Goal: Find specific page/section: Find specific page/section

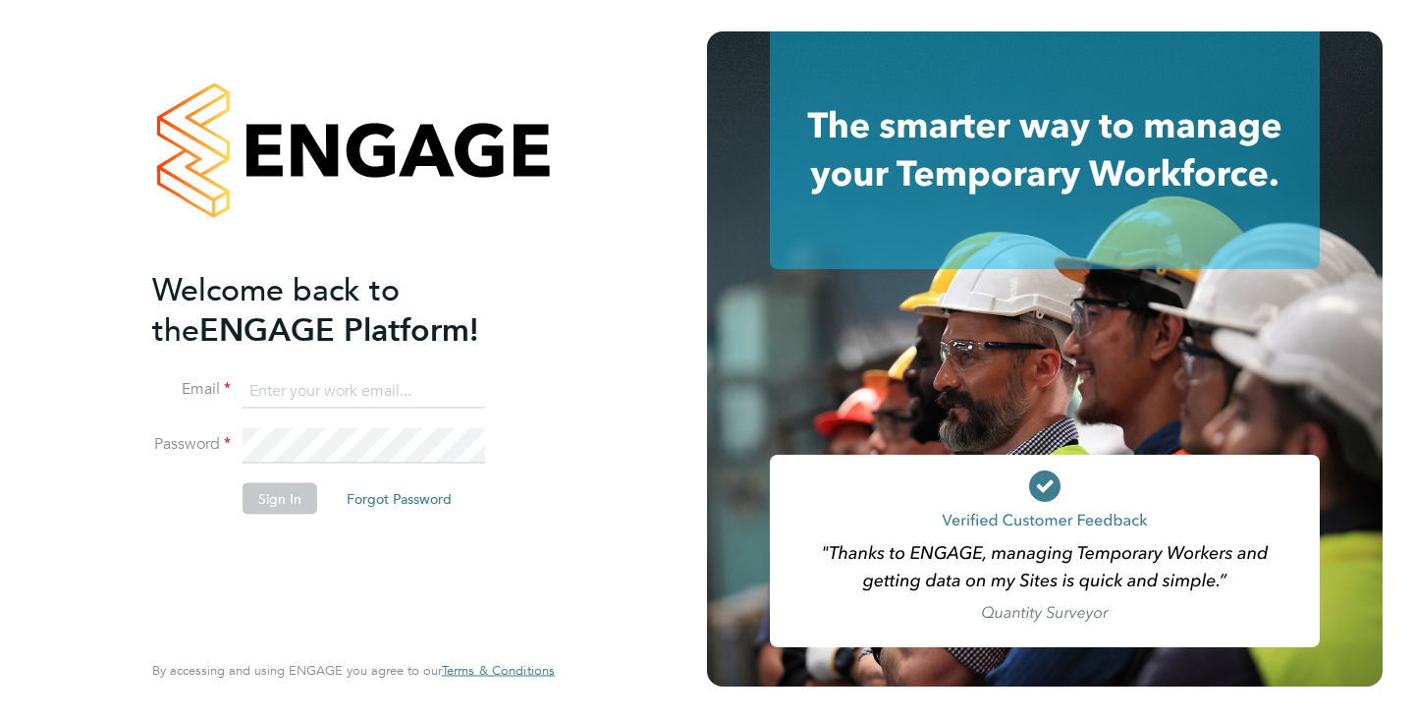
type input "Sophie.bolton@vistry.co.uk"
click at [284, 497] on button "Sign In" at bounding box center [280, 497] width 75 height 31
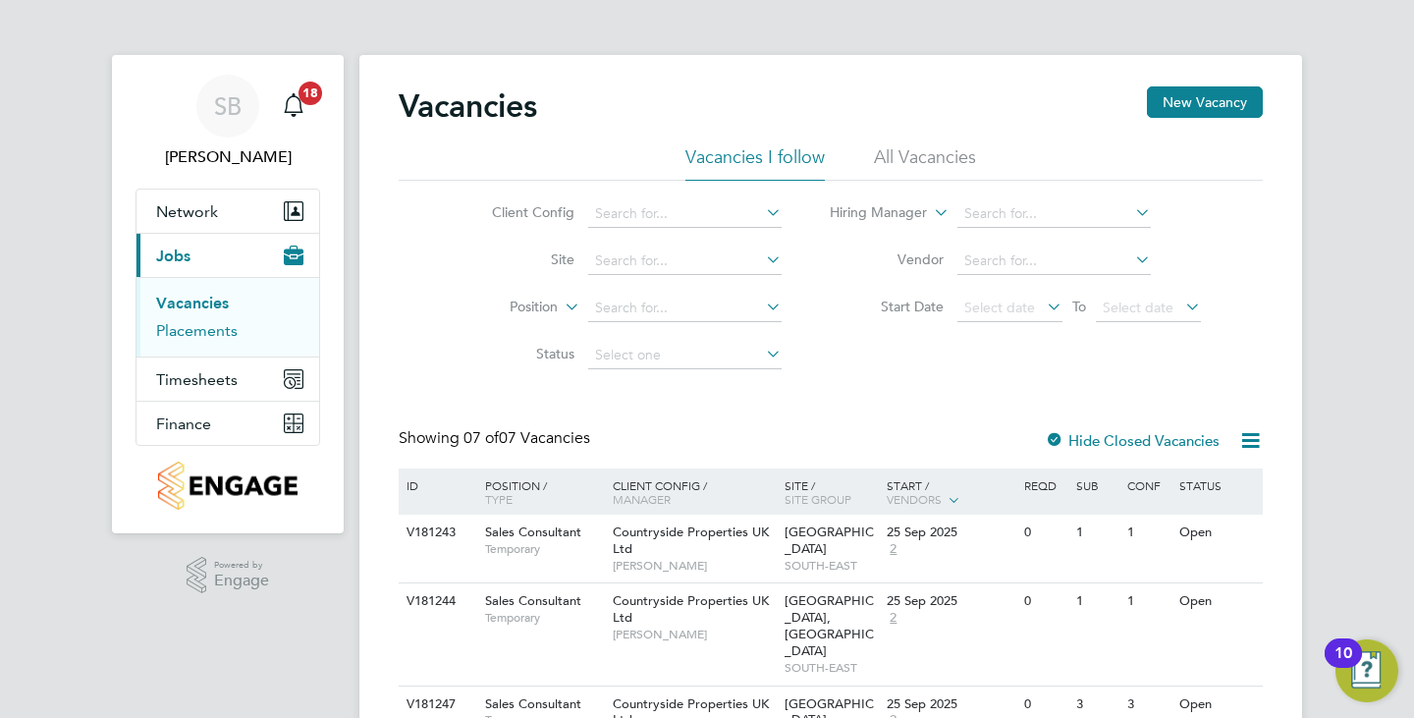
click at [203, 331] on link "Placements" at bounding box center [197, 330] width 82 height 19
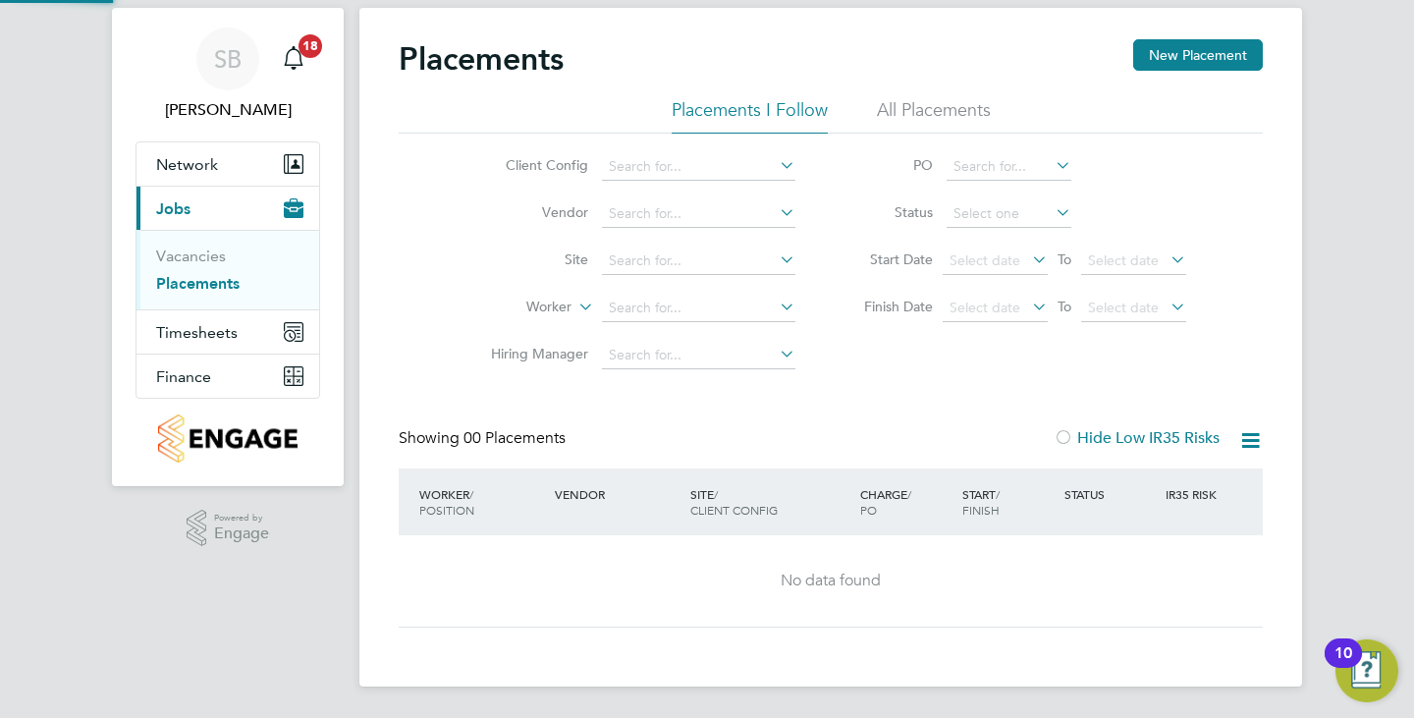
scroll to position [46, 0]
click at [202, 253] on link "Vacancies" at bounding box center [191, 257] width 70 height 19
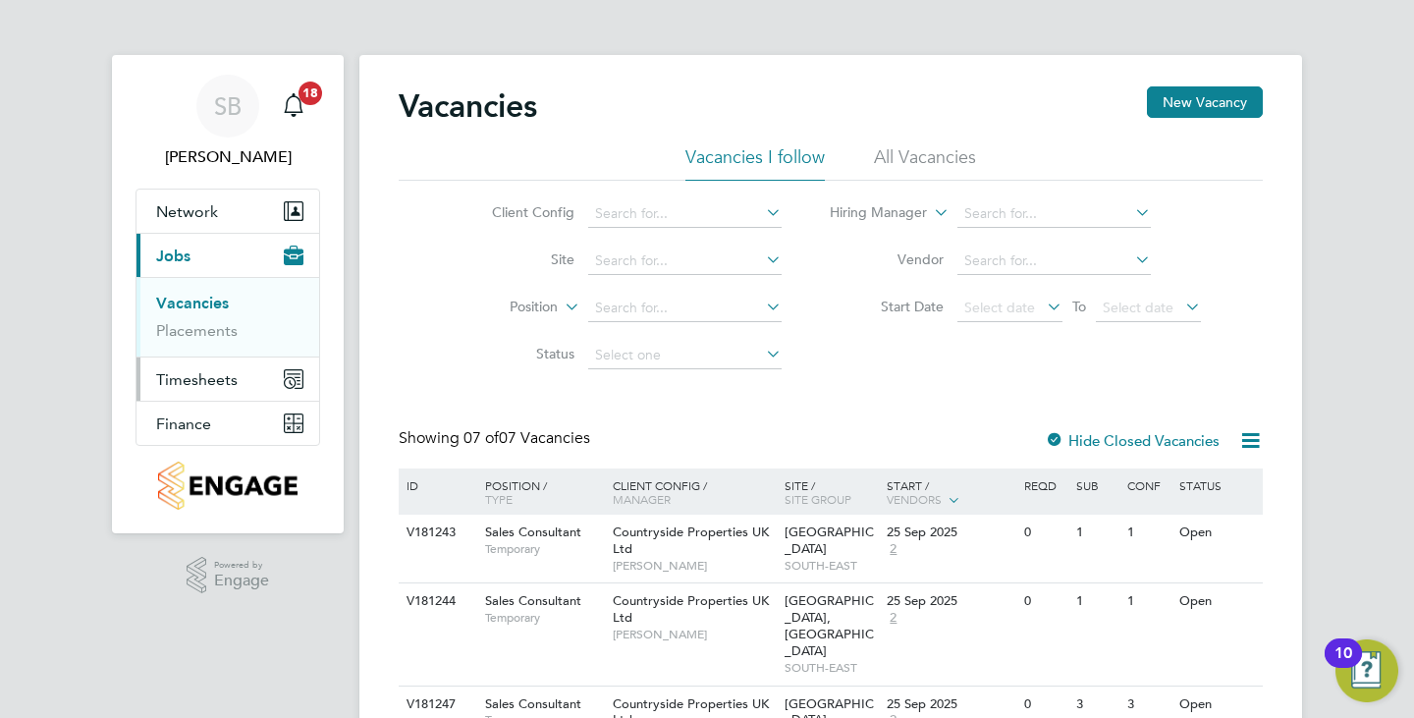
click at [195, 372] on span "Timesheets" at bounding box center [197, 379] width 82 height 19
click at [208, 347] on link "Timesheets" at bounding box center [197, 347] width 82 height 19
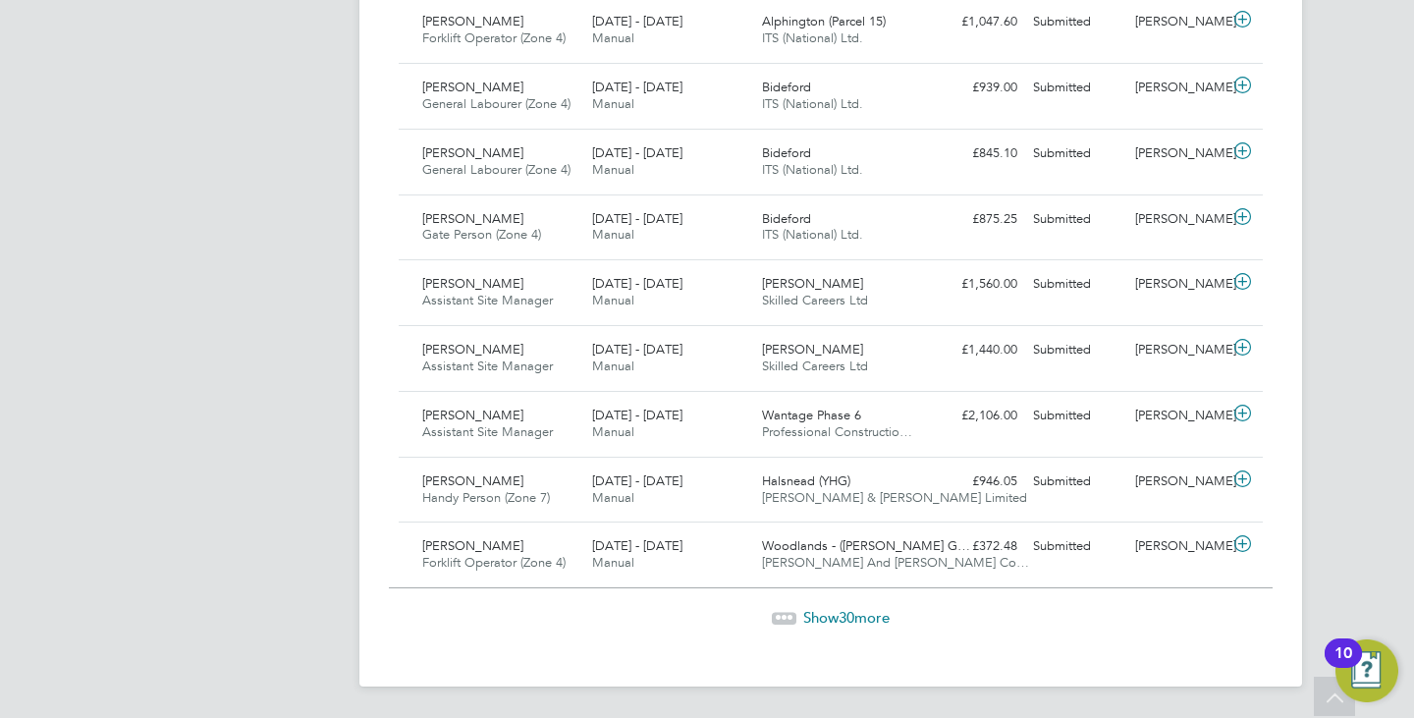
click at [829, 614] on span "Show 30 more" at bounding box center [846, 617] width 86 height 19
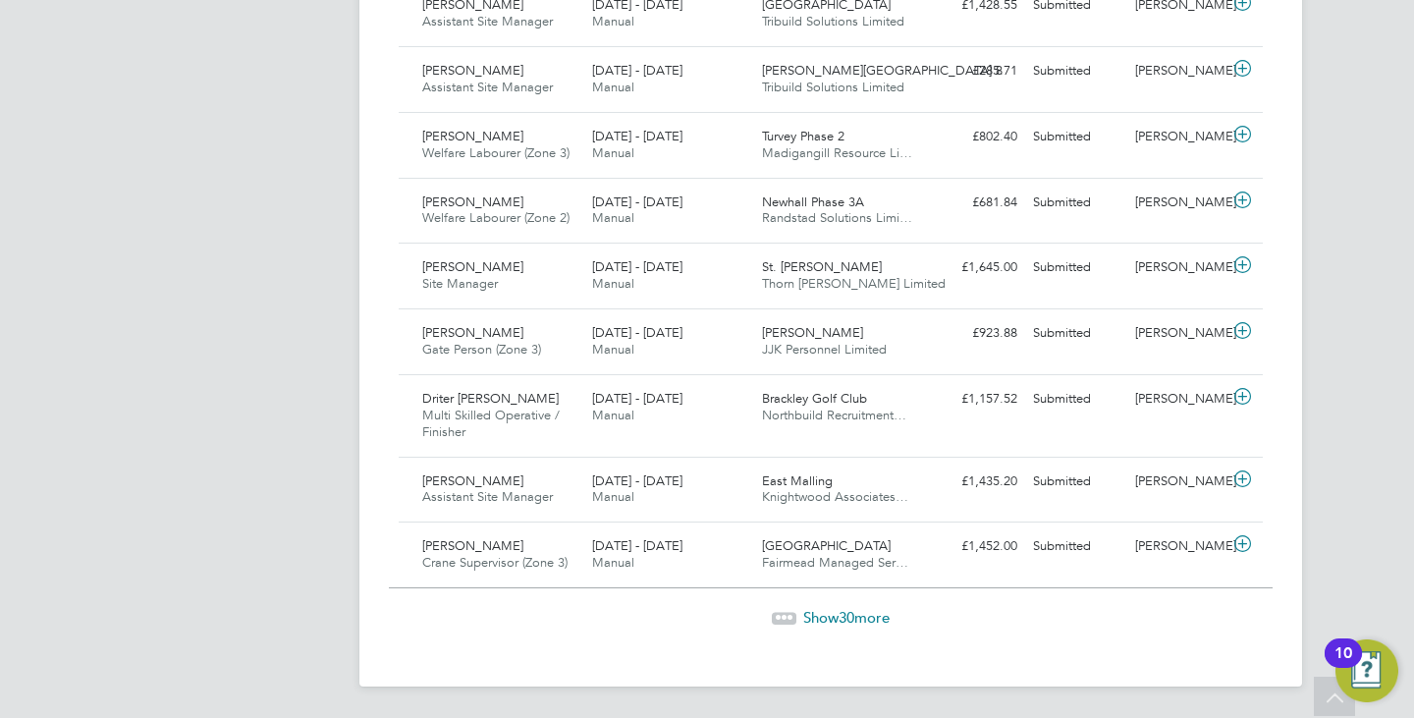
click at [856, 627] on div "Show 30 more" at bounding box center [831, 618] width 884 height 20
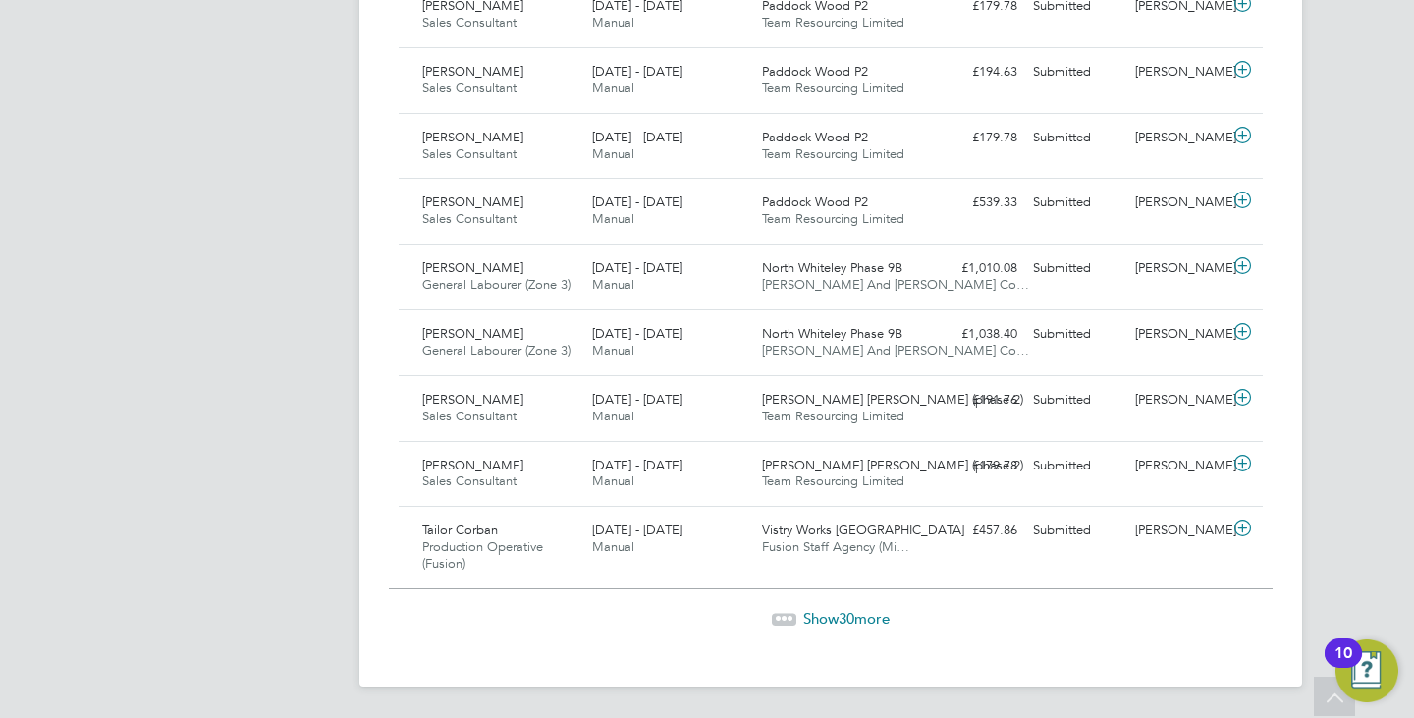
click at [840, 615] on span "30" at bounding box center [847, 618] width 16 height 19
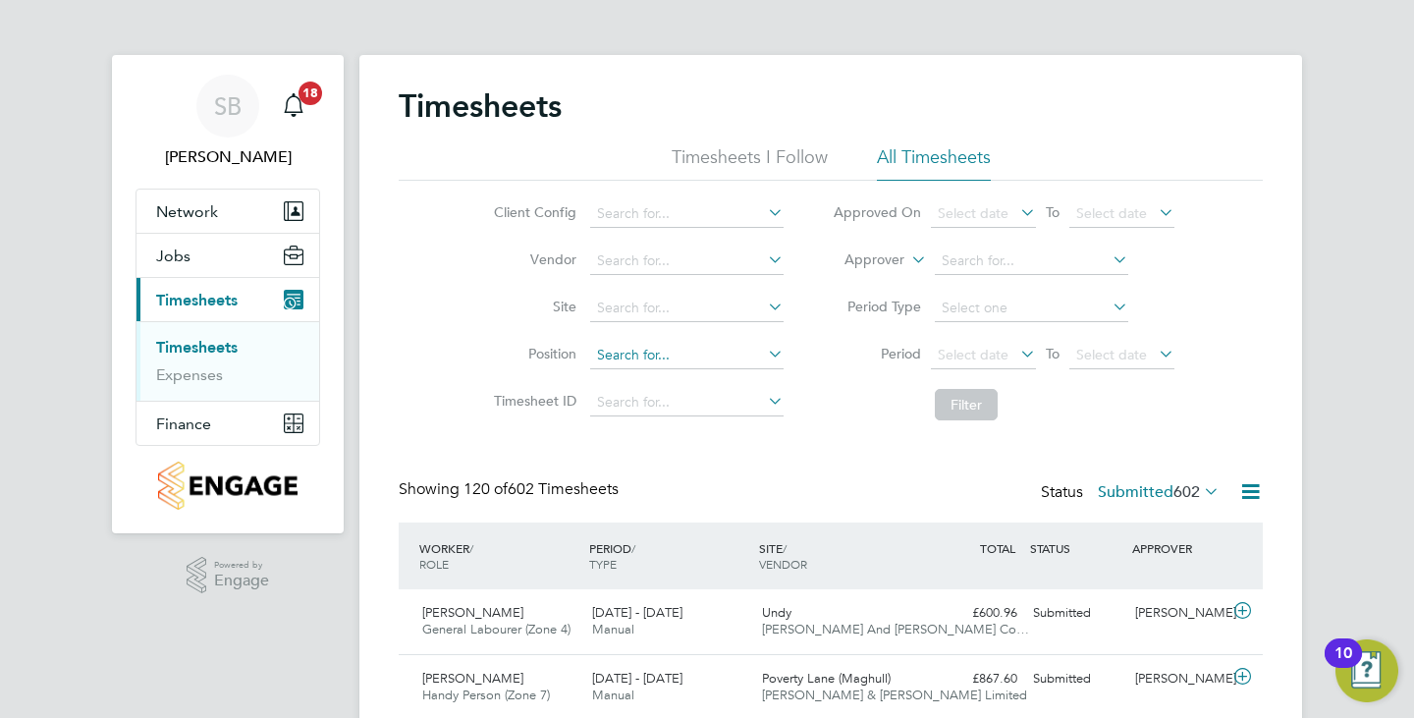
click at [689, 358] on input at bounding box center [686, 356] width 193 height 28
type input "sales consultant"
click at [976, 398] on button "Filter" at bounding box center [966, 404] width 63 height 31
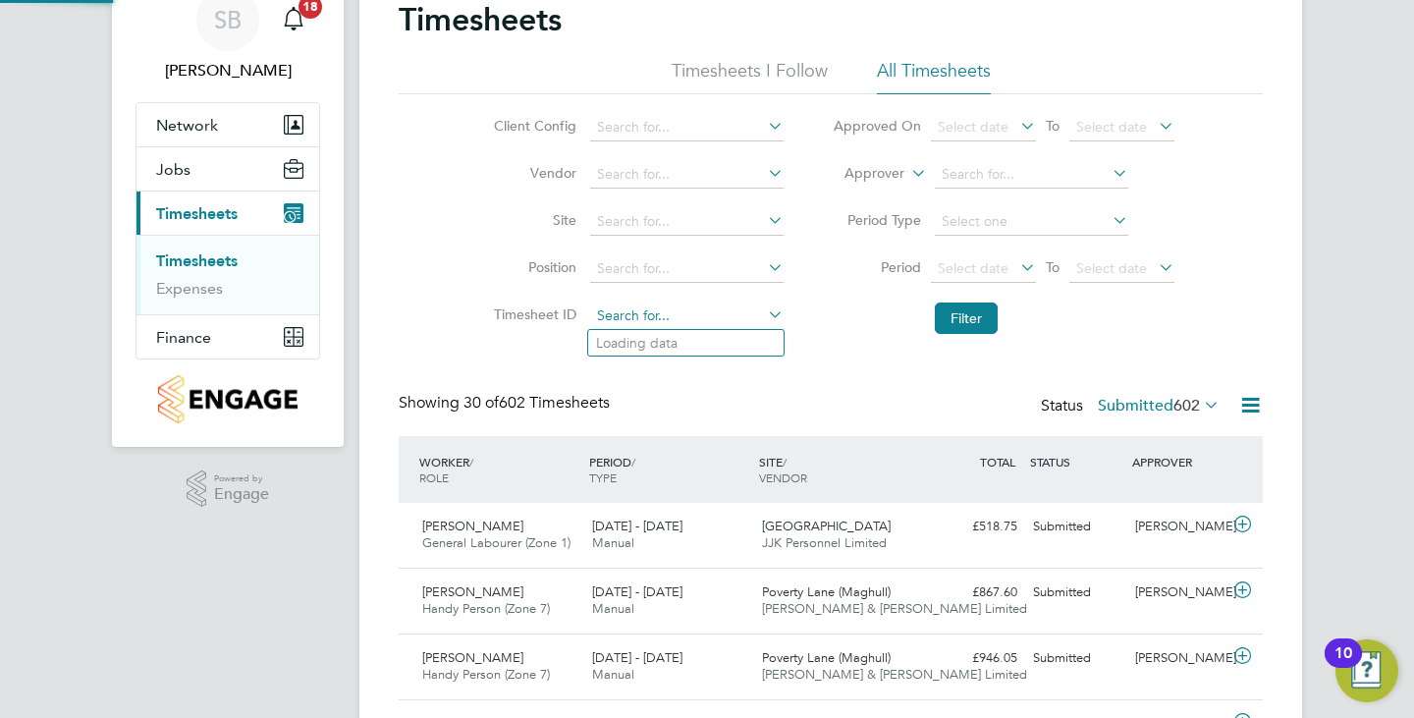
click at [739, 311] on input at bounding box center [686, 317] width 193 height 28
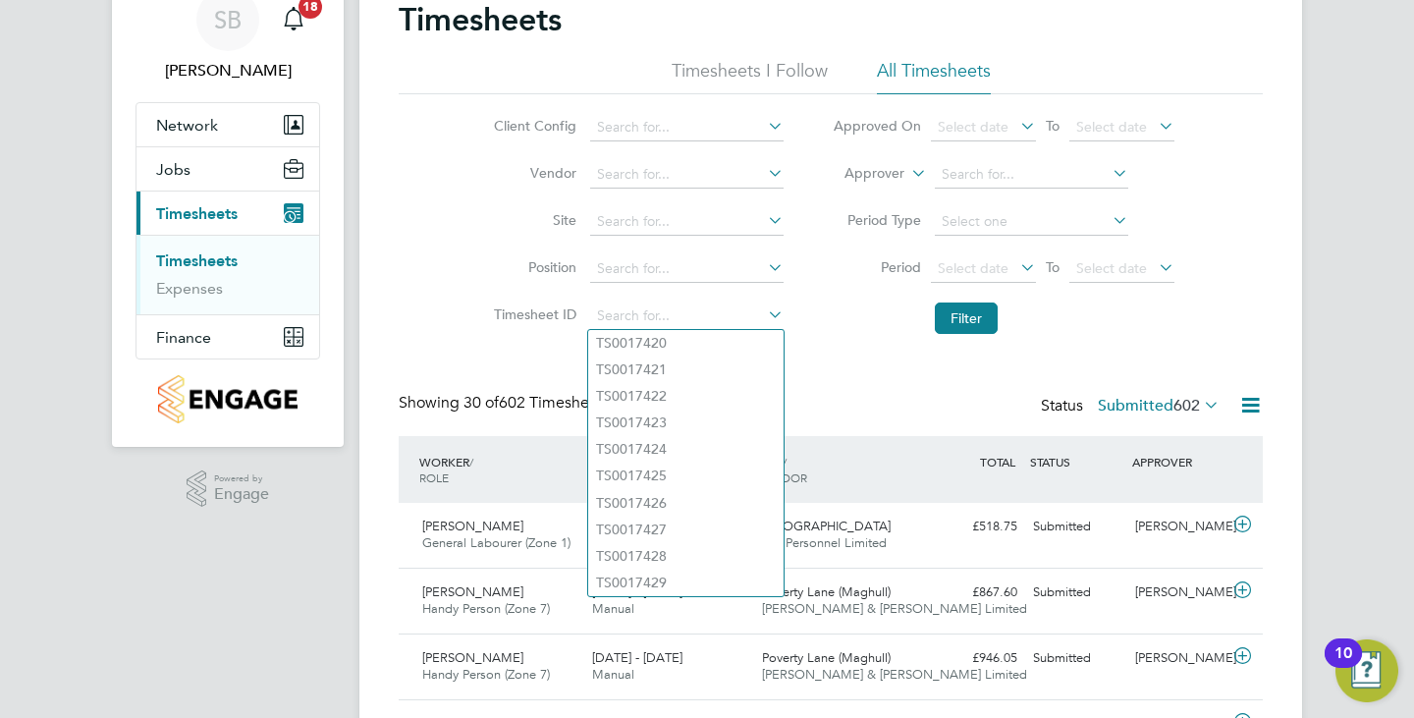
click at [722, 289] on li "Position" at bounding box center [636, 269] width 345 height 47
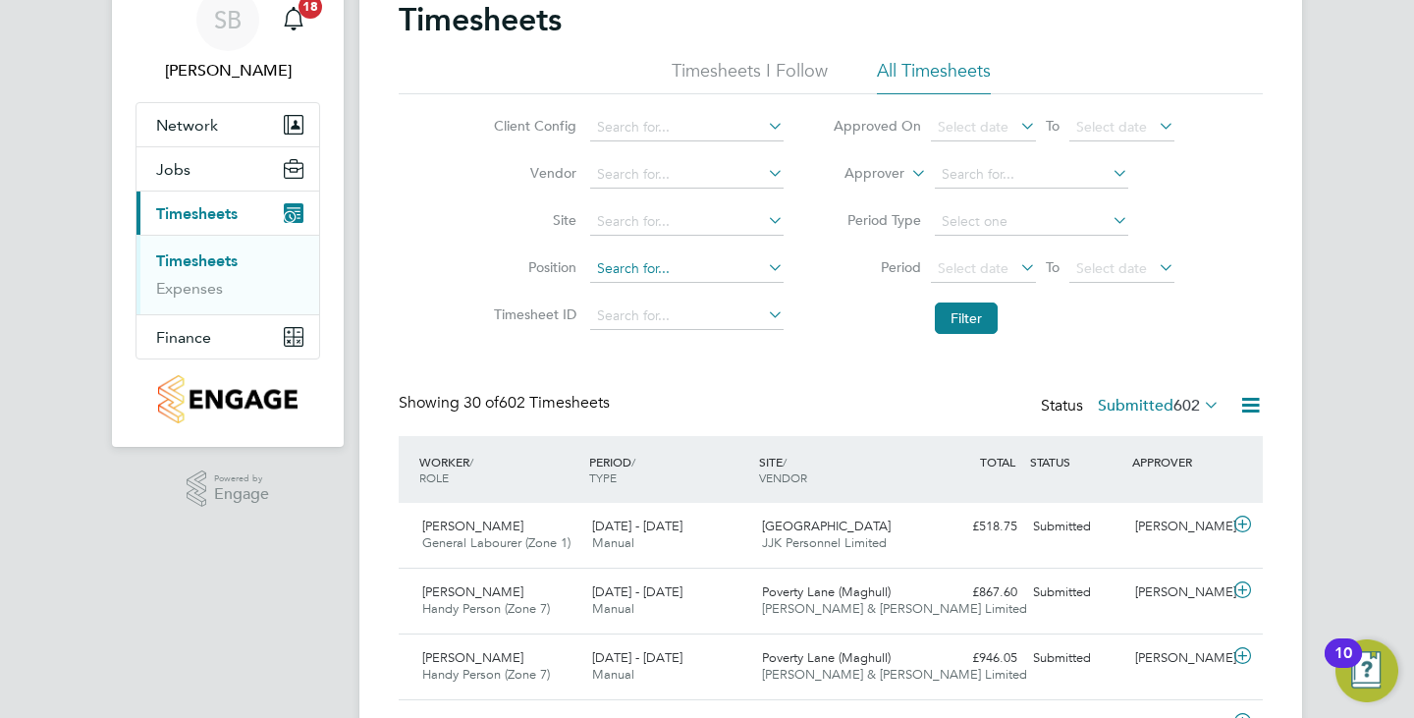
click at [716, 271] on input at bounding box center [686, 269] width 193 height 28
click at [712, 205] on li "Site" at bounding box center [636, 221] width 345 height 47
click at [706, 171] on input at bounding box center [686, 175] width 193 height 28
click at [705, 198] on li "Tea m Resourcing Limited" at bounding box center [685, 202] width 195 height 27
type input "Team Resourcing Limited"
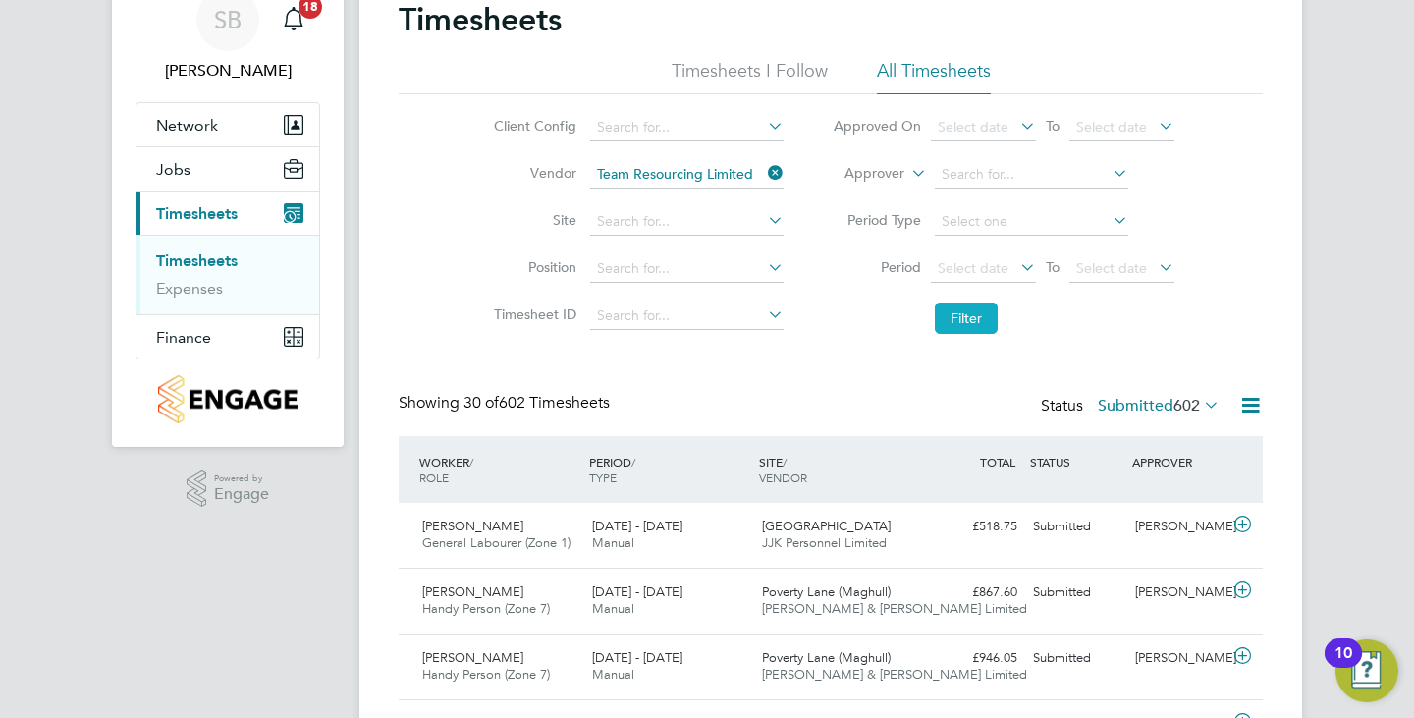
click at [989, 311] on button "Filter" at bounding box center [966, 318] width 63 height 31
